Goal: Check status: Check status

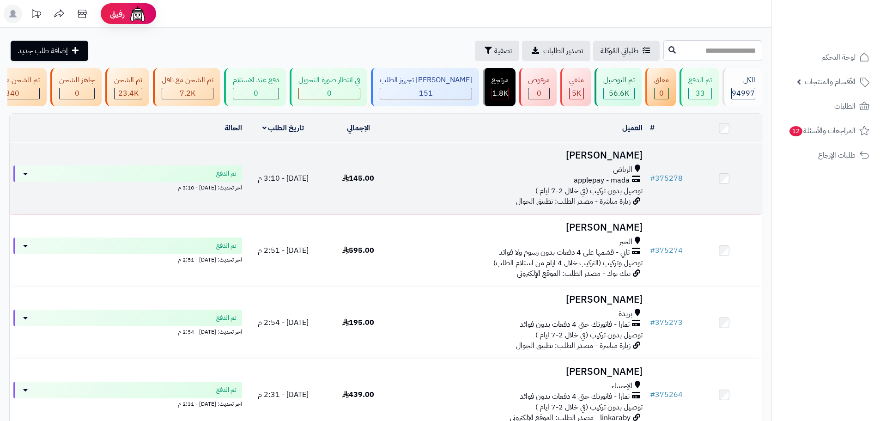
click at [371, 181] on span "145.00" at bounding box center [358, 178] width 32 height 11
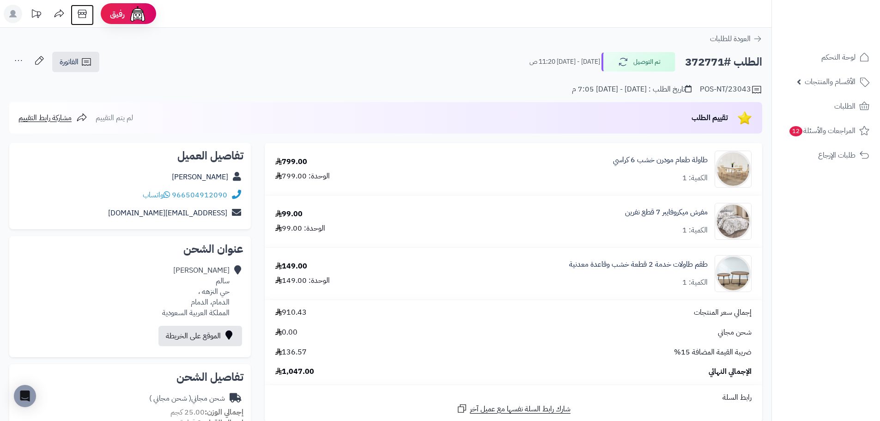
click at [80, 14] on icon at bounding box center [82, 14] width 9 height 8
